Goal: Task Accomplishment & Management: Manage account settings

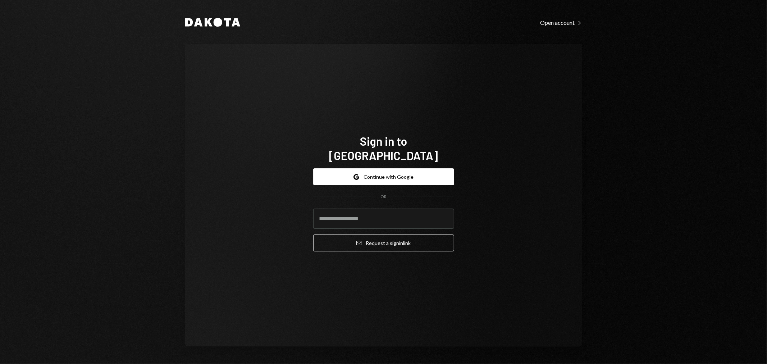
type input "**********"
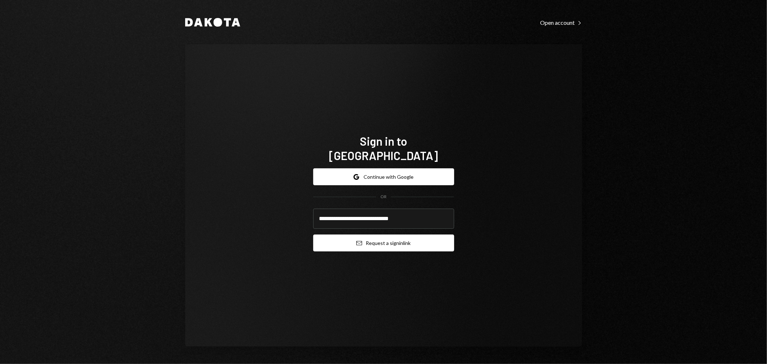
click at [377, 235] on button "Email Request a sign in link" at bounding box center [383, 243] width 141 height 17
